Goal: Task Accomplishment & Management: Manage account settings

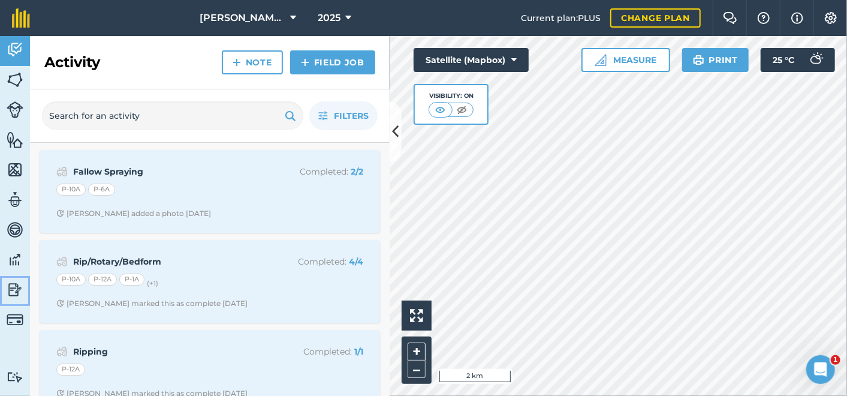
click at [9, 288] on img at bounding box center [15, 290] width 17 height 18
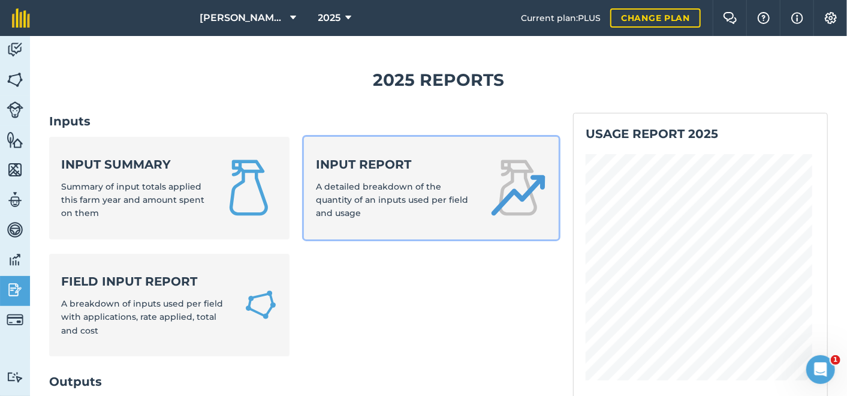
click at [349, 161] on strong "Input report" at bounding box center [395, 164] width 159 height 17
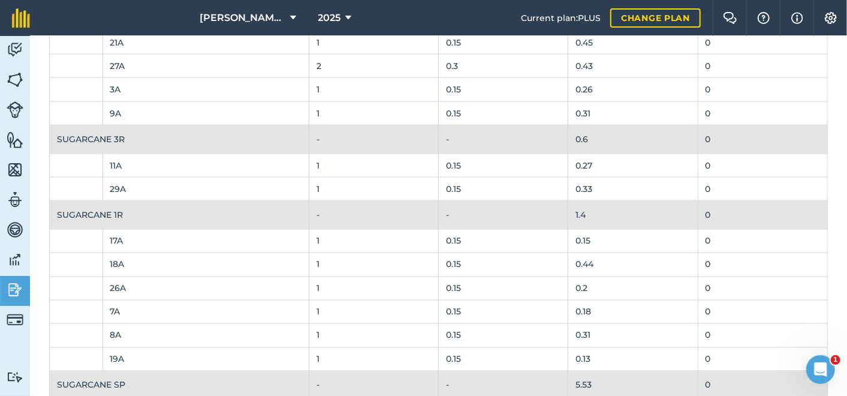
scroll to position [1065, 0]
click at [349, 18] on icon at bounding box center [349, 18] width 6 height 14
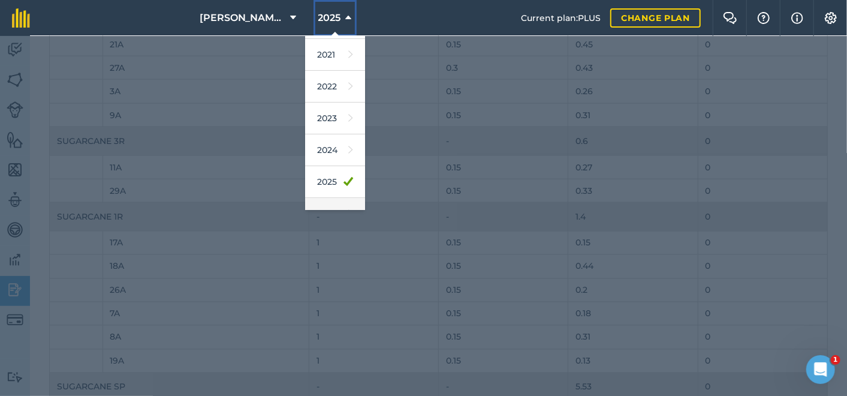
scroll to position [174, 0]
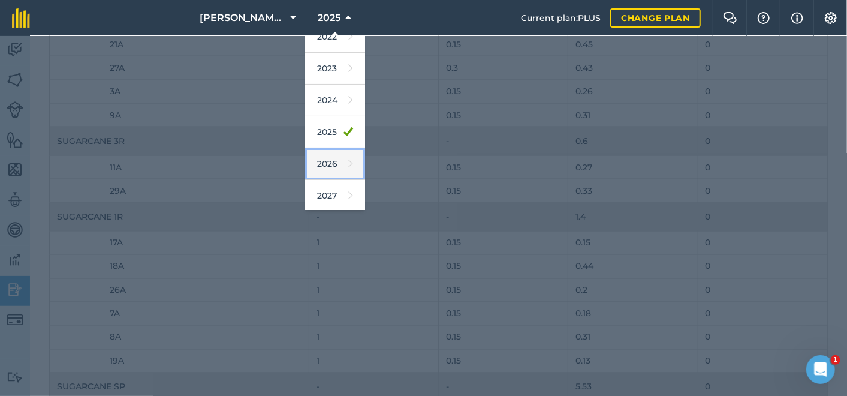
click at [329, 162] on link "2026" at bounding box center [335, 164] width 60 height 32
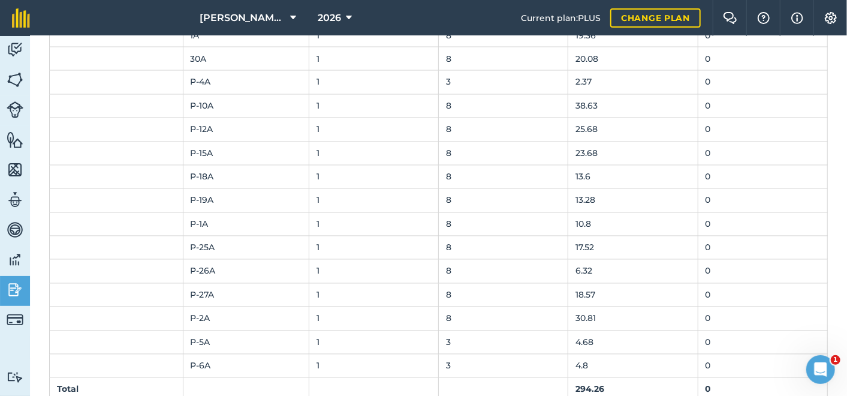
scroll to position [6056, 0]
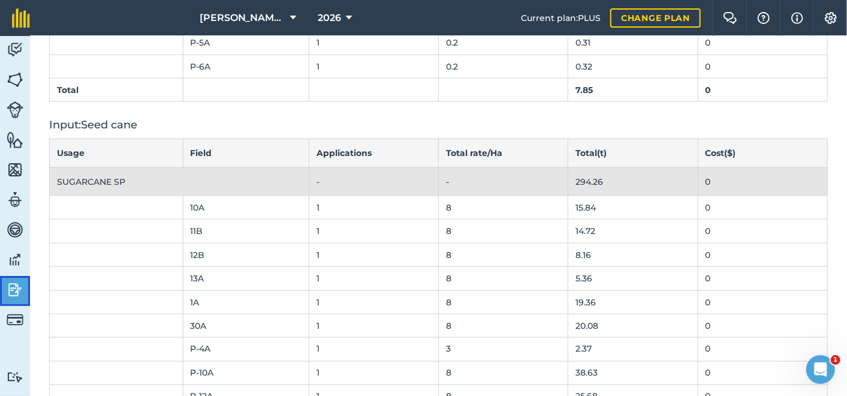
click at [5, 288] on link "Reporting" at bounding box center [15, 291] width 30 height 30
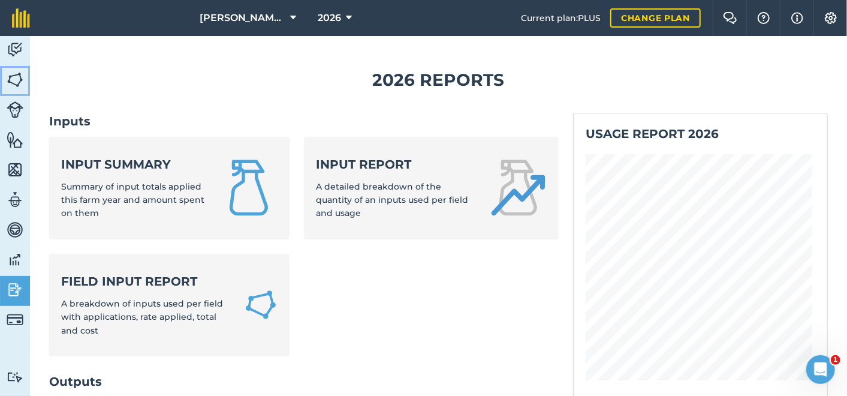
click at [15, 82] on img at bounding box center [15, 80] width 17 height 18
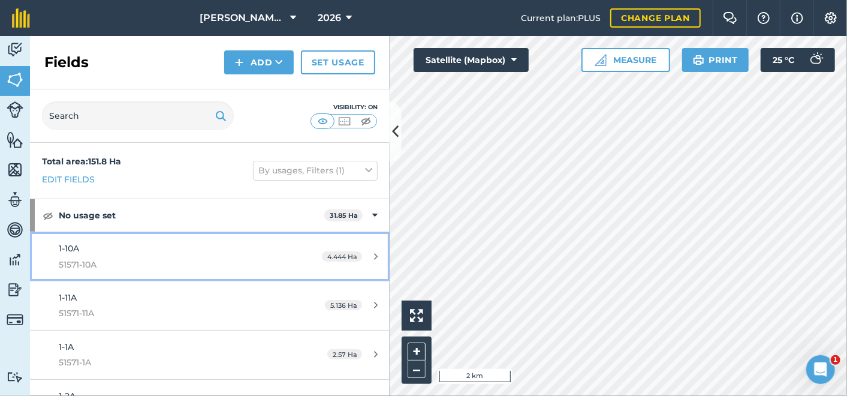
click at [79, 249] on span "1-10A" at bounding box center [69, 248] width 20 height 11
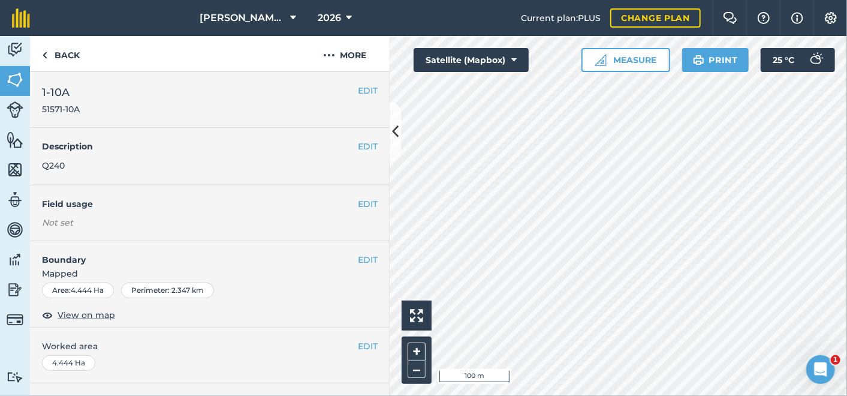
click at [63, 94] on span "1-10A" at bounding box center [61, 92] width 38 height 17
click at [358, 260] on button "EDIT" at bounding box center [368, 259] width 20 height 13
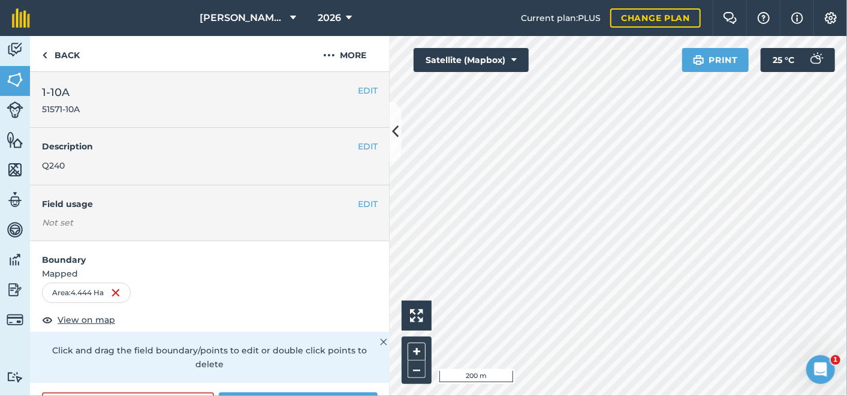
click at [380, 339] on img at bounding box center [383, 341] width 7 height 14
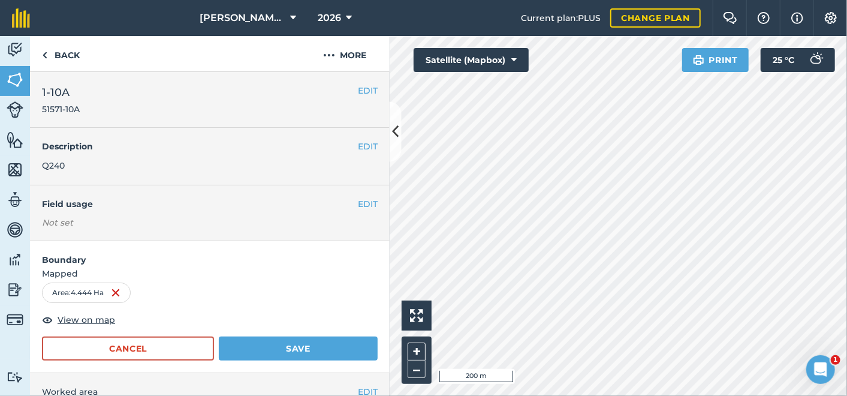
click at [293, 295] on div "Area : 4.444 Ha" at bounding box center [210, 292] width 336 height 20
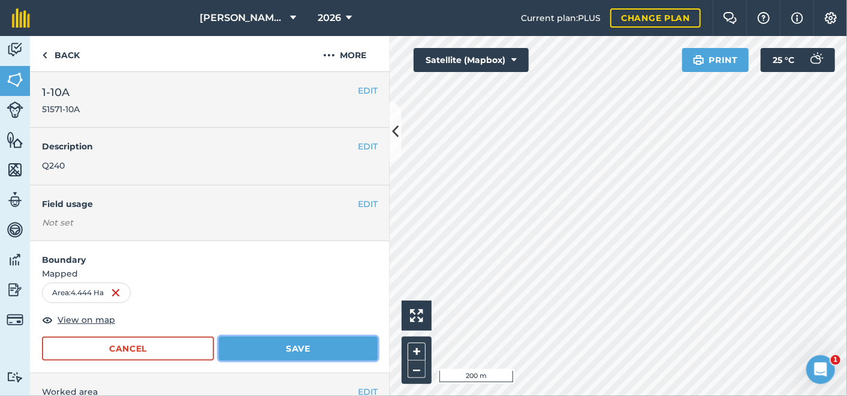
click at [259, 348] on button "Save" at bounding box center [298, 348] width 159 height 24
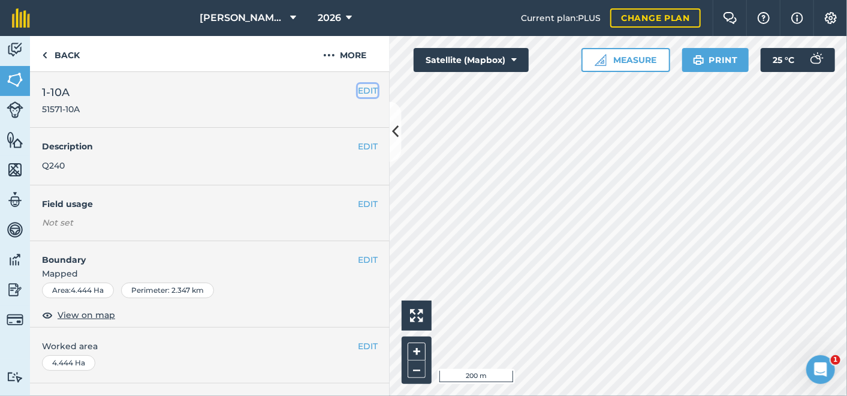
click at [365, 87] on button "EDIT" at bounding box center [368, 90] width 20 height 13
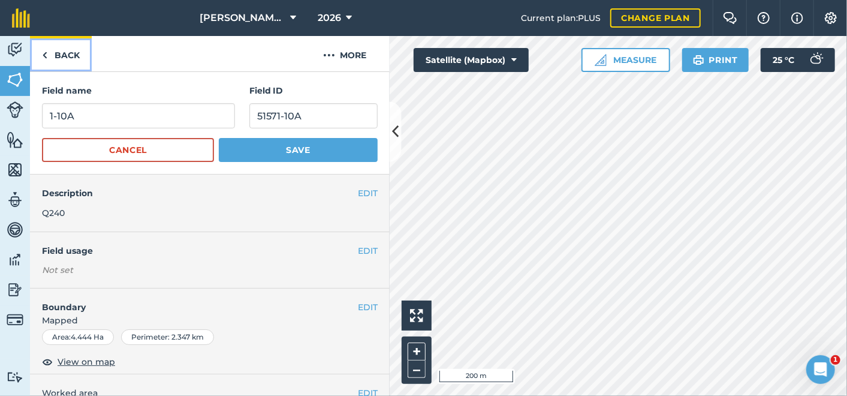
click at [44, 57] on img at bounding box center [44, 55] width 5 height 14
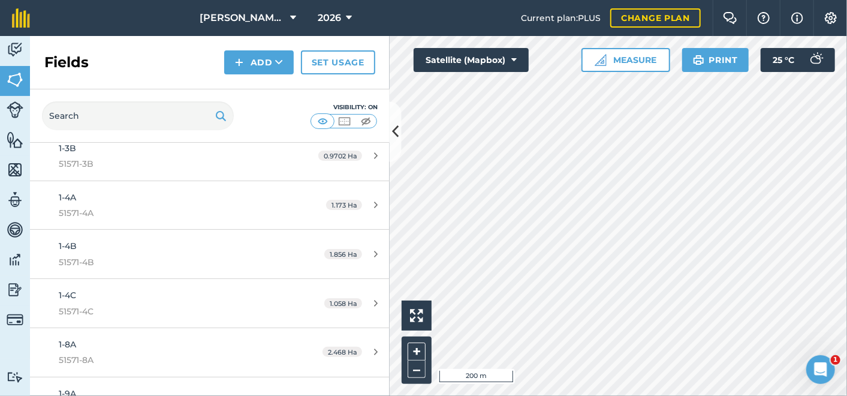
scroll to position [399, 0]
